Goal: Find specific page/section: Find specific page/section

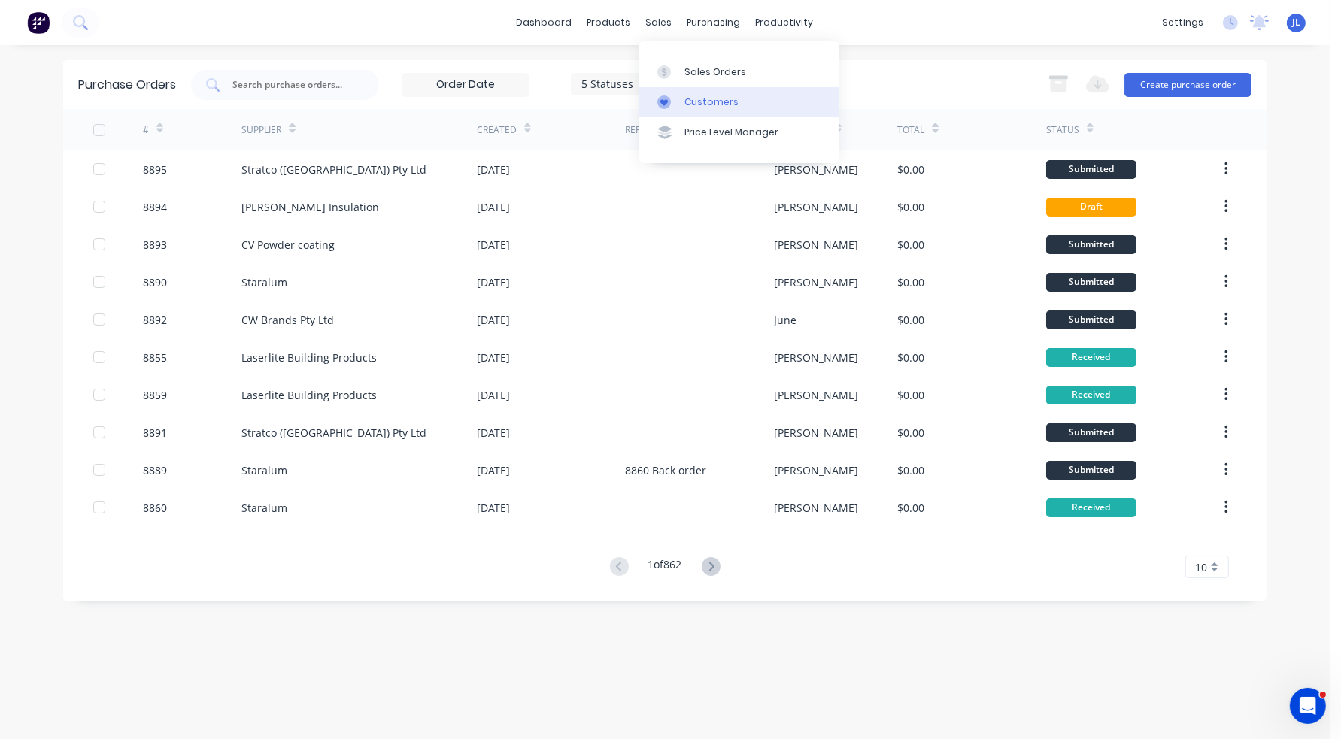
click at [696, 108] on div "Customers" at bounding box center [711, 103] width 54 height 14
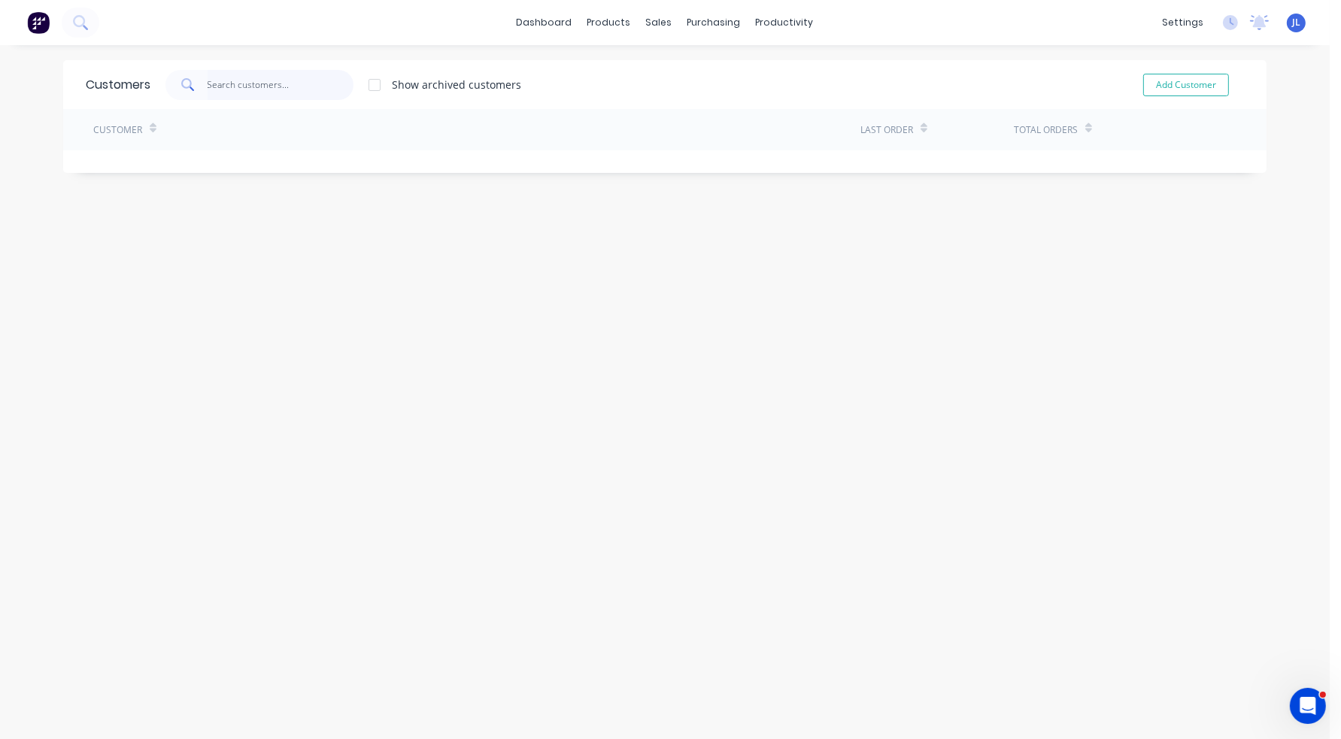
click at [284, 84] on input "text" at bounding box center [281, 85] width 147 height 30
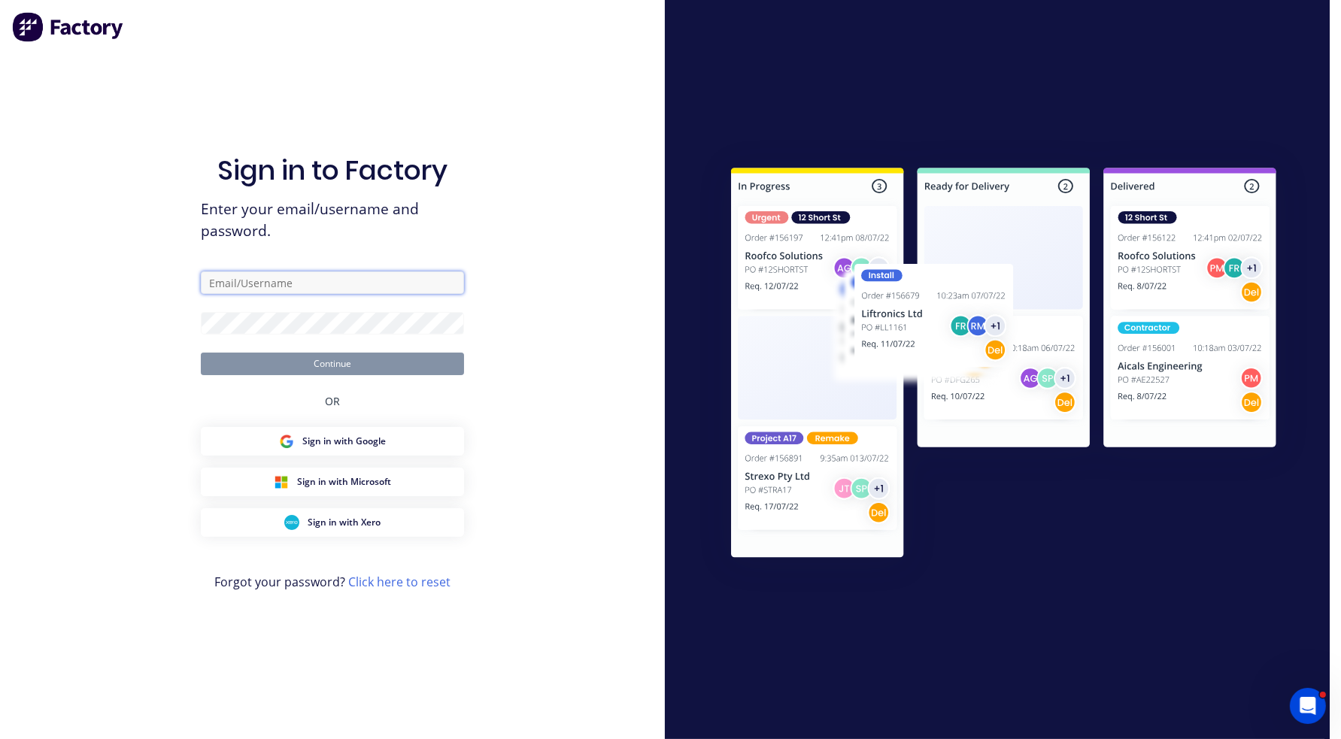
click at [287, 275] on input "text" at bounding box center [332, 282] width 263 height 23
type input "[PERSON_NAME][EMAIL_ADDRESS][DOMAIN_NAME]"
click at [418, 362] on button "Continue" at bounding box center [332, 364] width 263 height 23
